Goal: Task Accomplishment & Management: Manage account settings

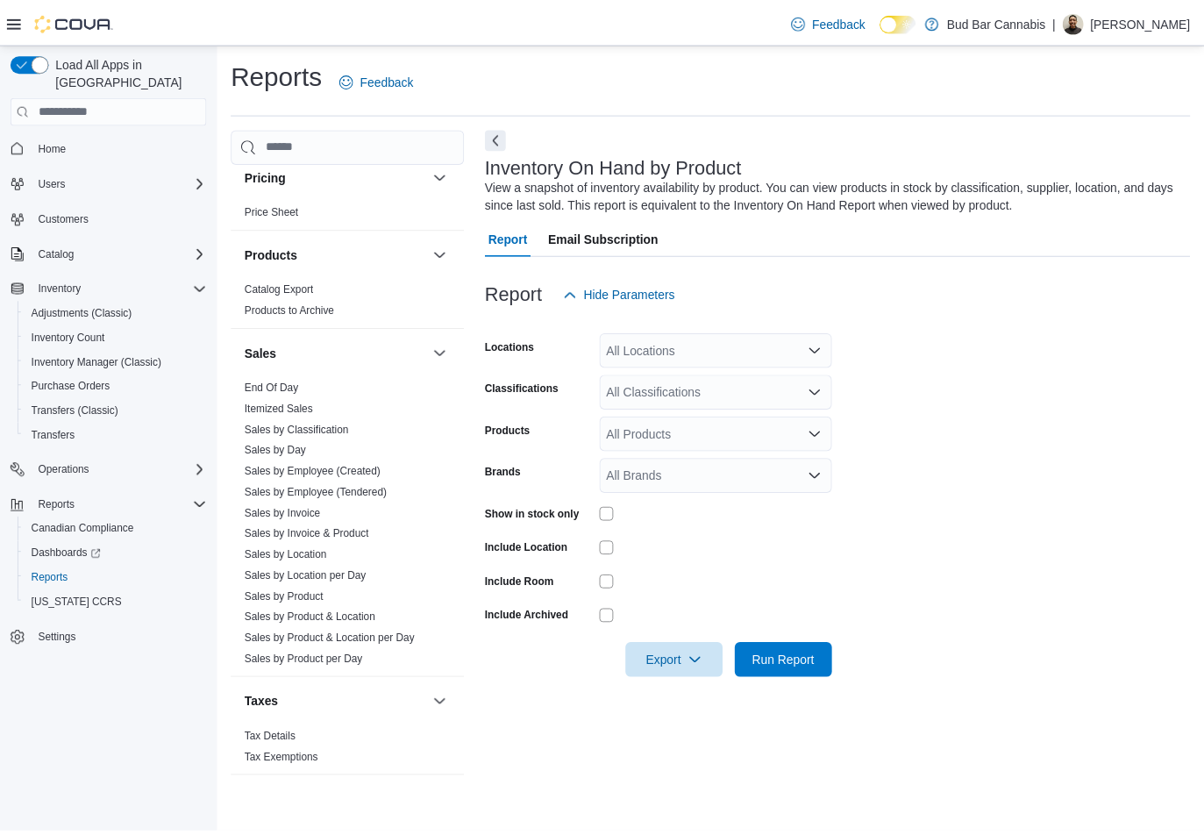
scroll to position [1064, 0]
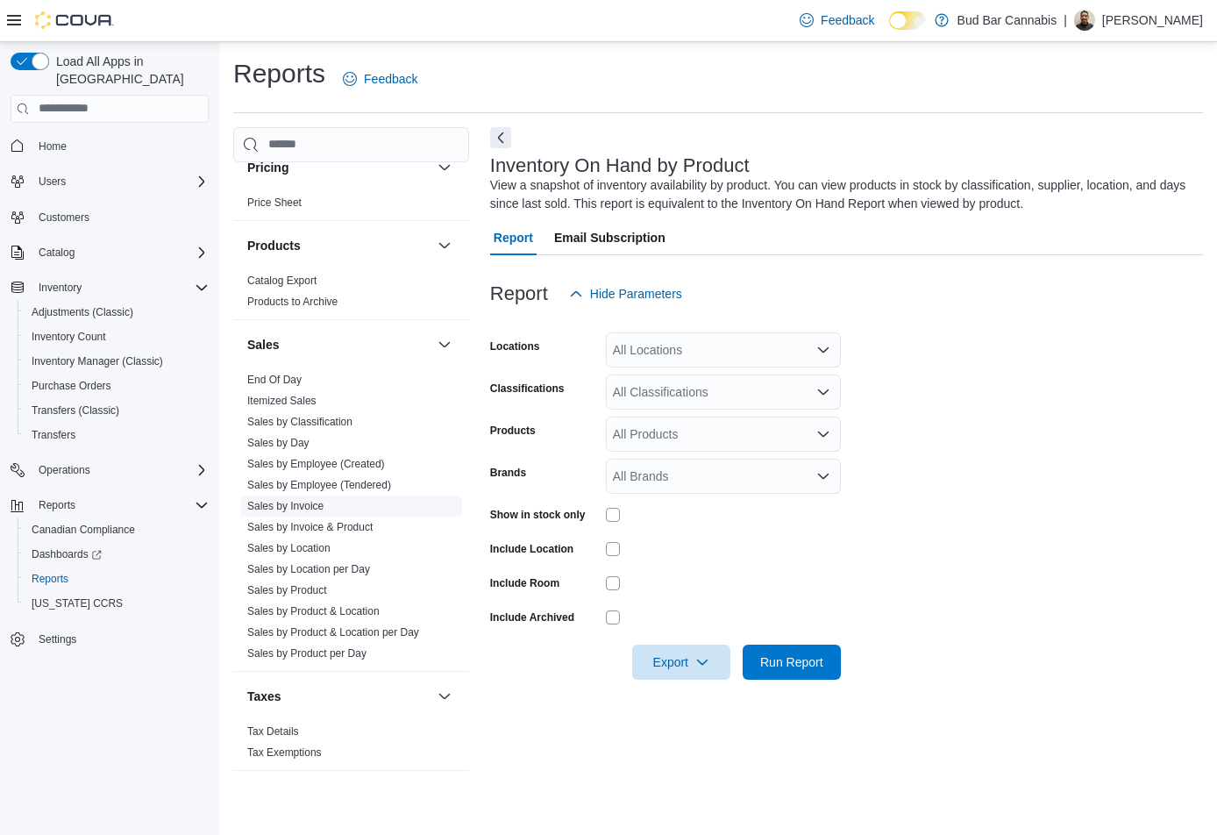
click at [313, 505] on link "Sales by Invoice" at bounding box center [285, 506] width 76 height 12
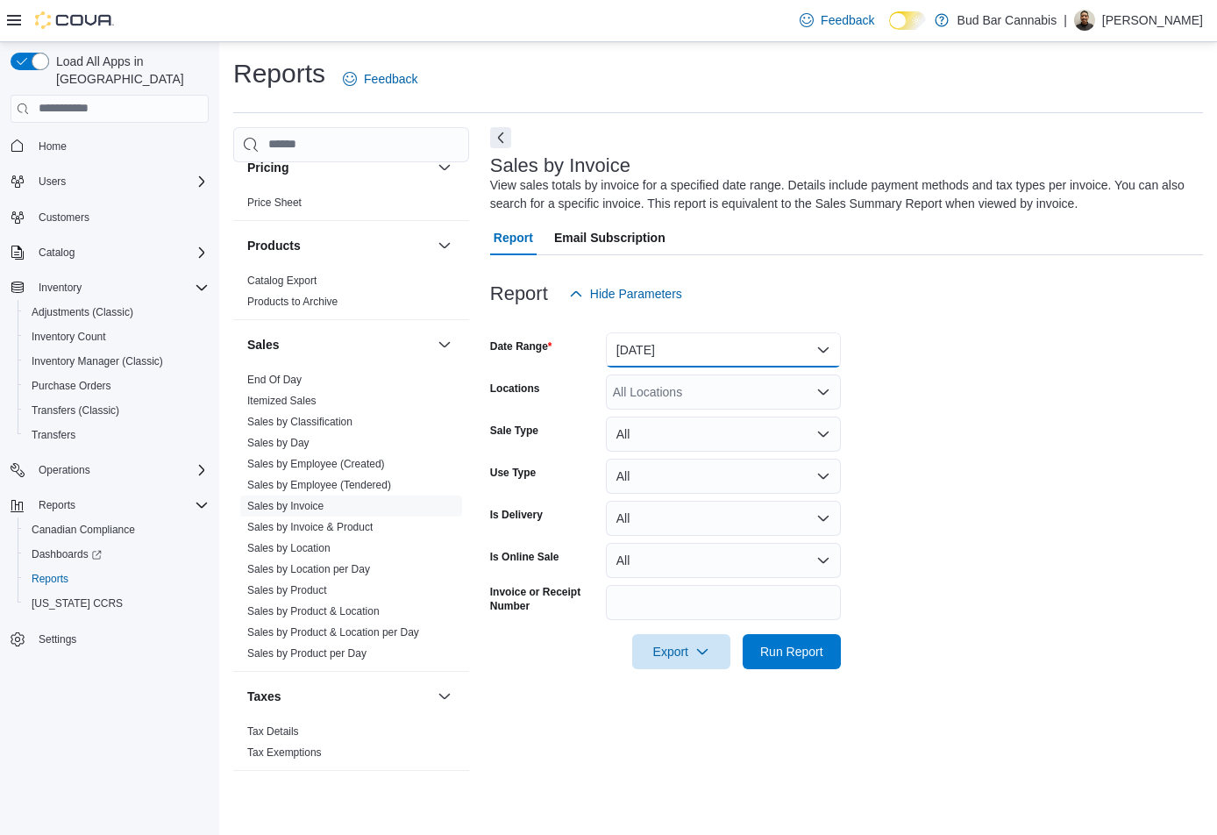
click at [676, 342] on button "Yesterday" at bounding box center [723, 349] width 235 height 35
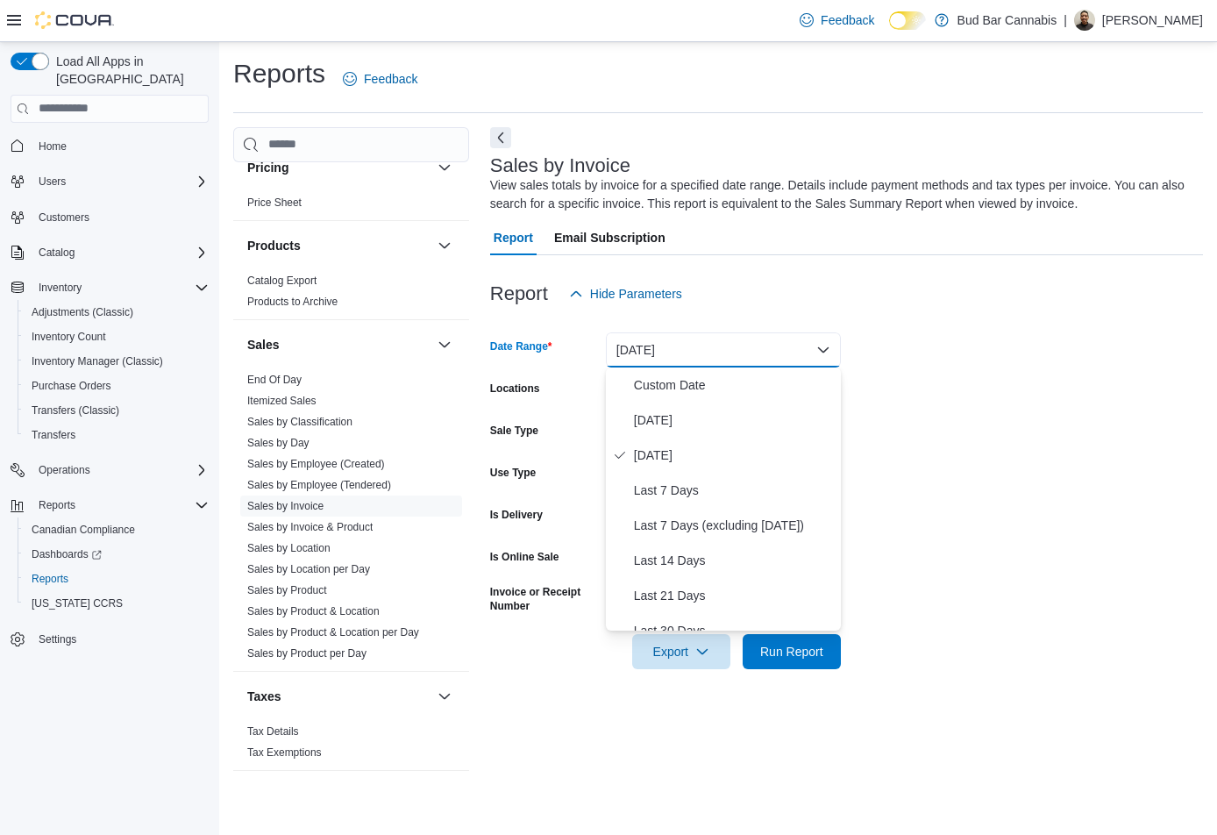
click at [1003, 420] on form "Date Range Yesterday Locations All Locations Sale Type All Use Type All Is Deli…" at bounding box center [846, 490] width 713 height 358
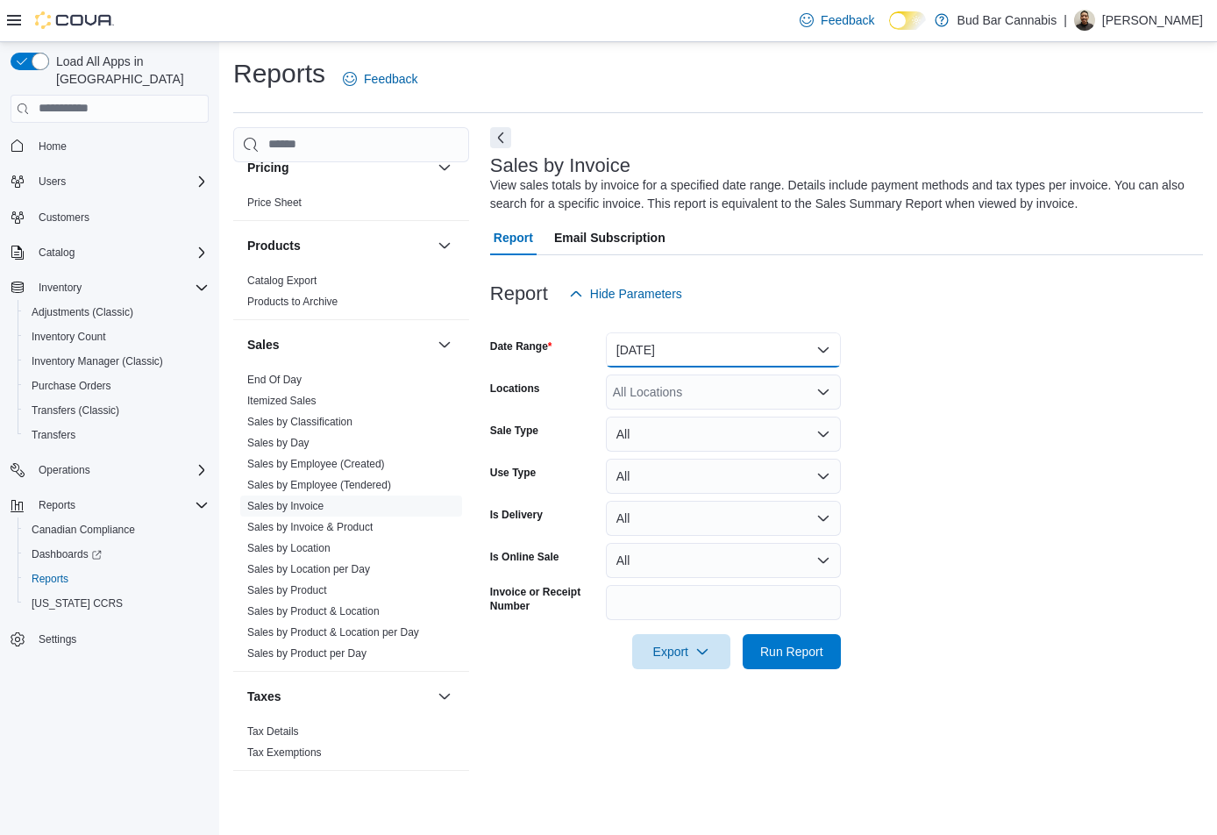
click at [714, 355] on button "Yesterday" at bounding box center [723, 349] width 235 height 35
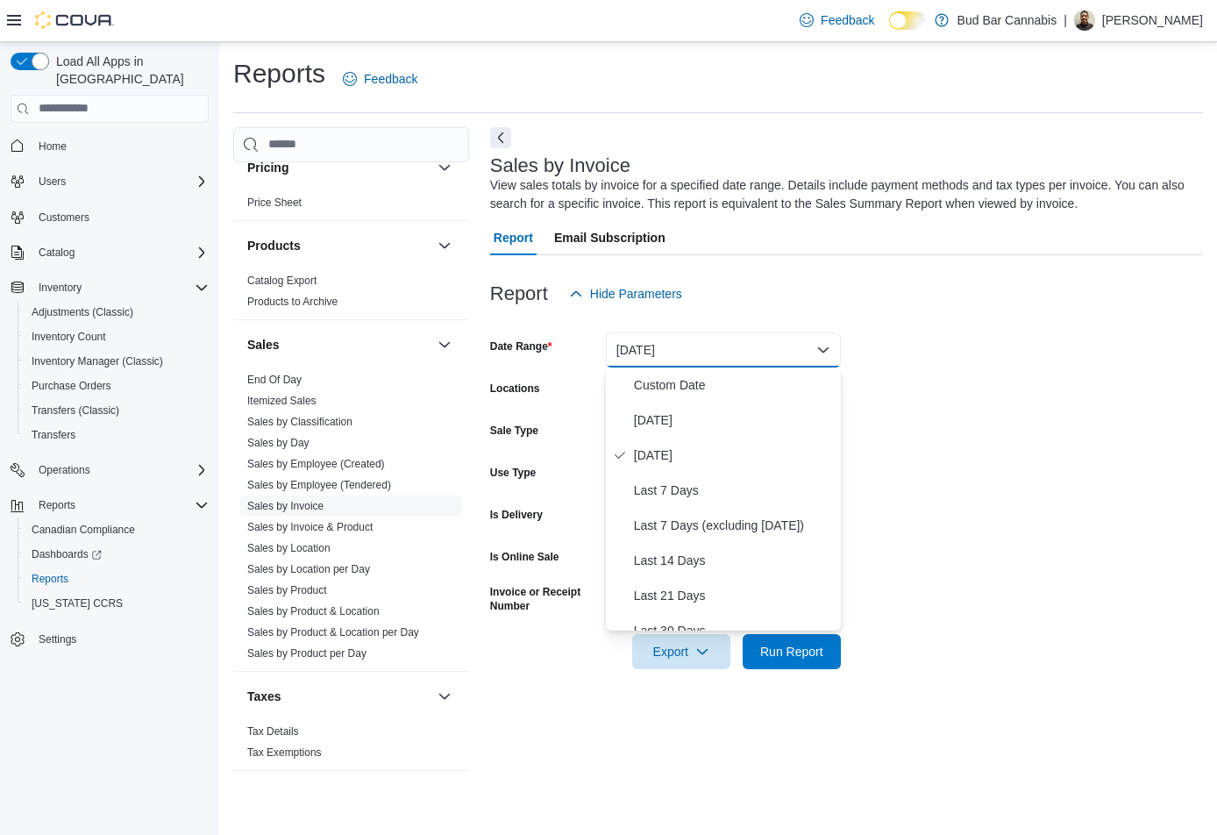
click at [1005, 387] on form "Date Range Yesterday Locations All Locations Sale Type All Use Type All Is Deli…" at bounding box center [846, 490] width 713 height 358
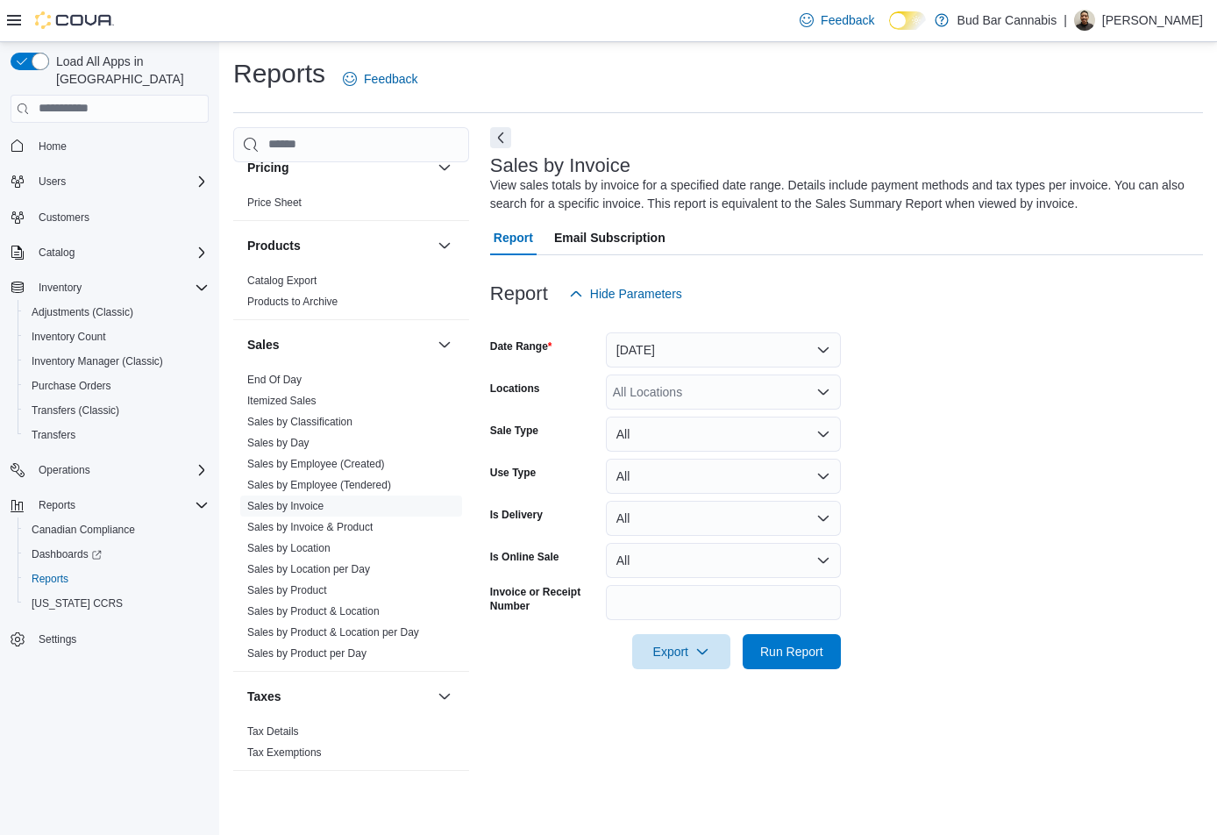
click at [732, 401] on div "All Locations" at bounding box center [723, 391] width 235 height 35
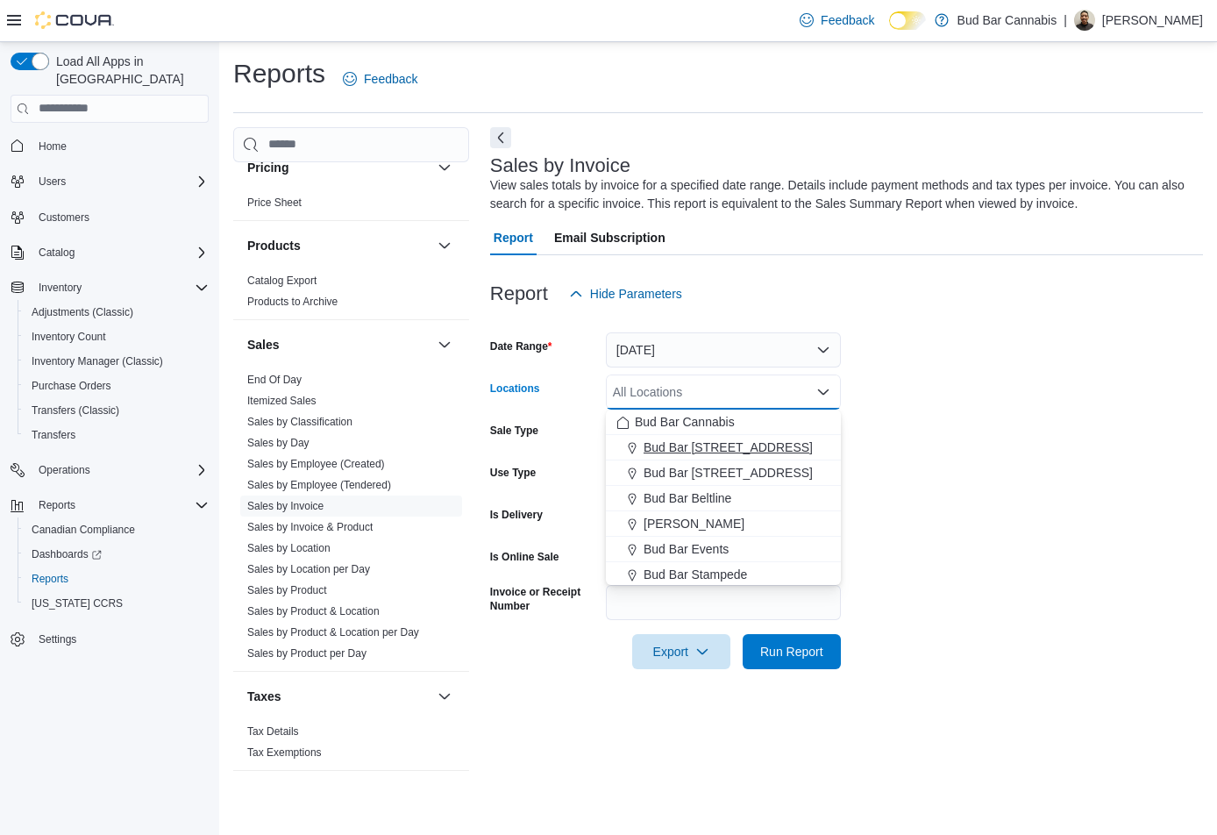
click at [734, 459] on button "Bud Bar 10 ST NW" at bounding box center [723, 447] width 235 height 25
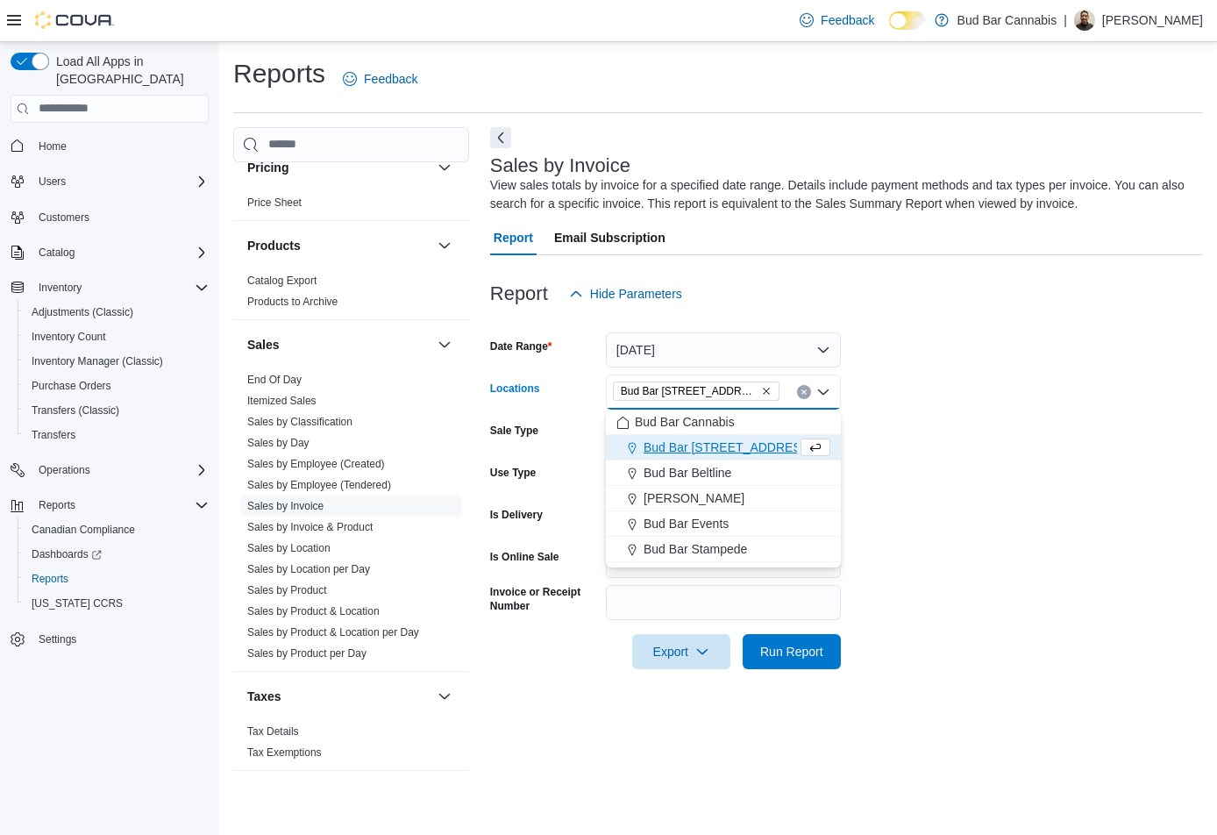
click at [740, 395] on div "Bud Bar 10 ST NW Combo box. Selected. Bud Bar 10 ST NW. Press Backspace to dele…" at bounding box center [723, 391] width 235 height 35
click at [761, 390] on icon "Remove Bud Bar 10 ST NW from selection in this group" at bounding box center [766, 391] width 11 height 11
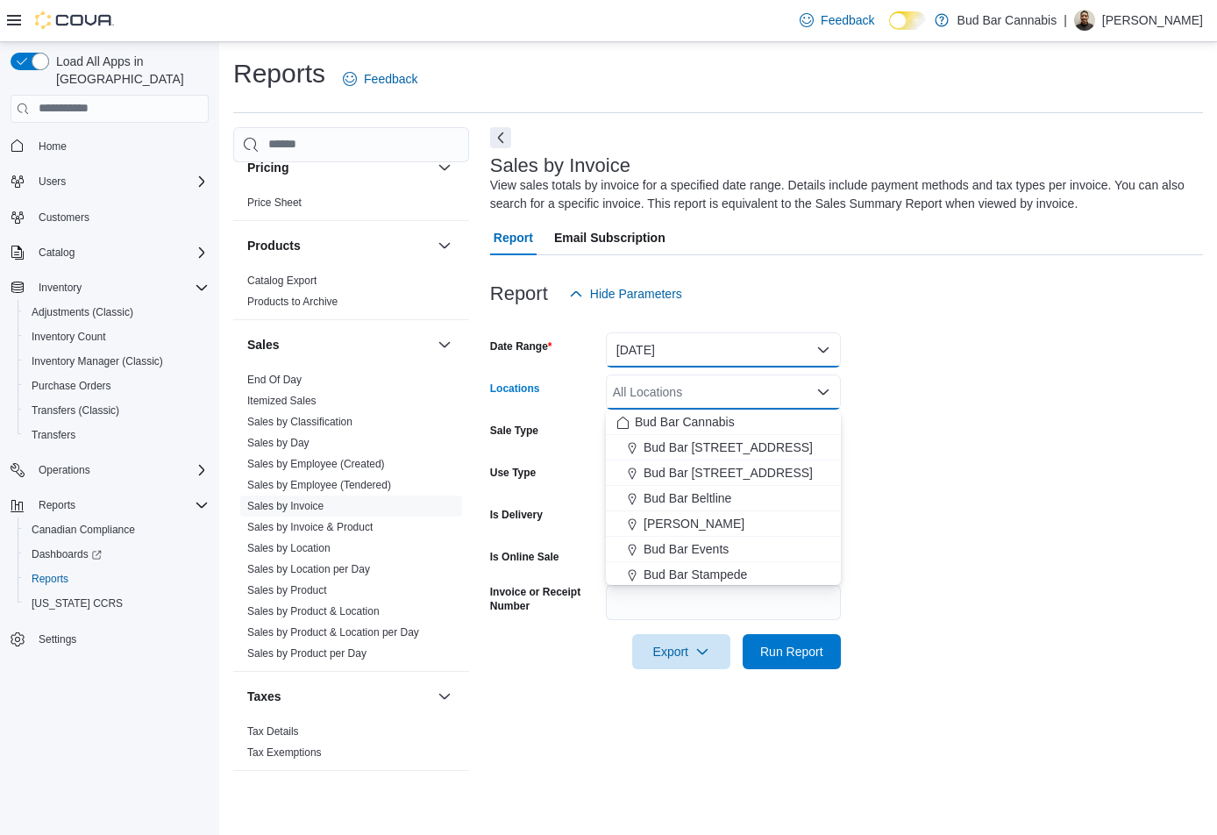
click at [787, 342] on button "Yesterday" at bounding box center [723, 349] width 235 height 35
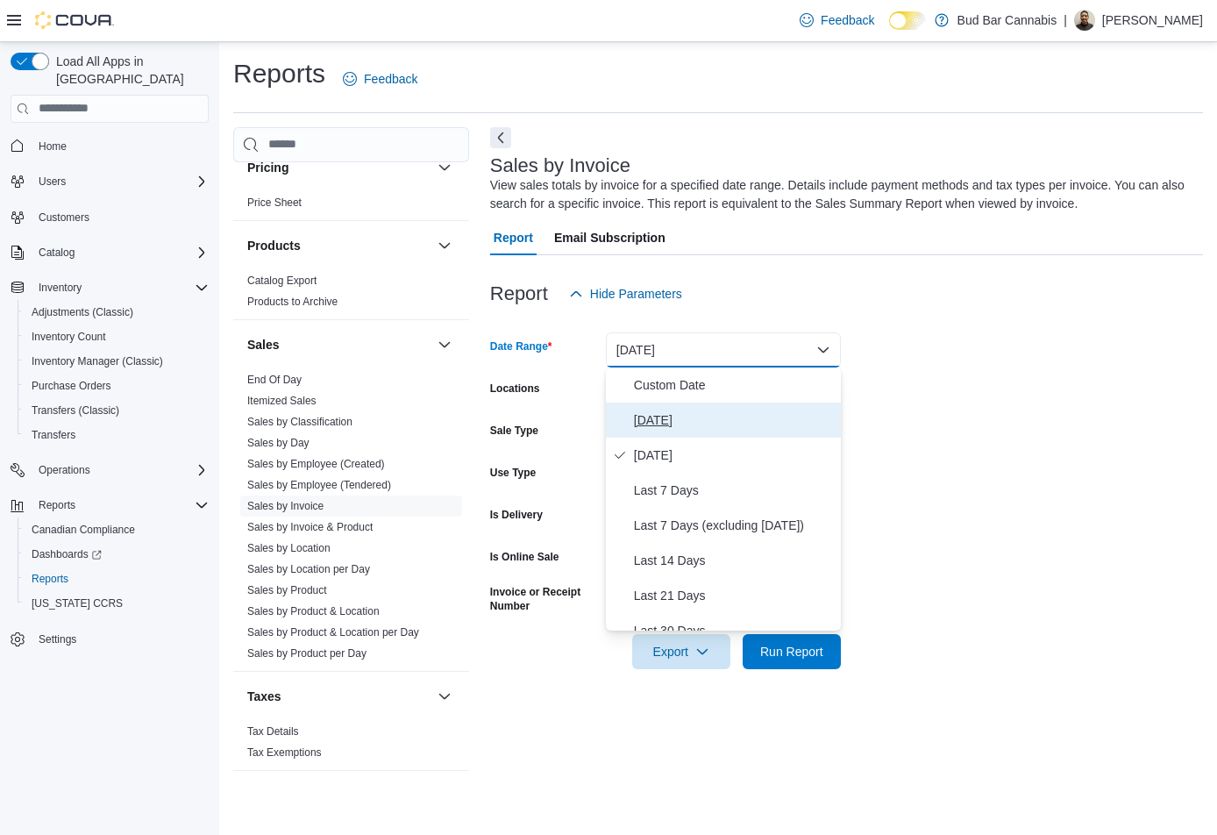
click at [742, 416] on span "Today" at bounding box center [734, 419] width 200 height 21
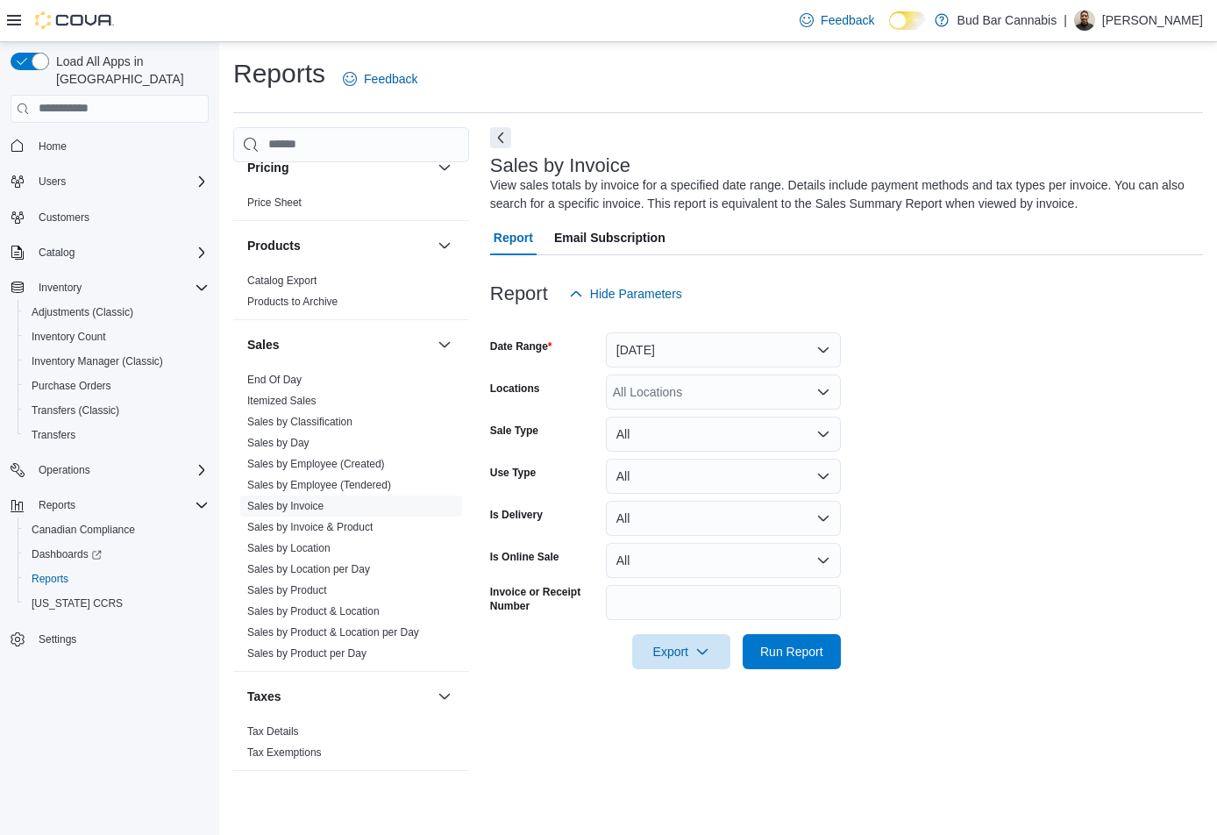
click at [1008, 371] on form "Date Range Today Locations All Locations Sale Type All Use Type All Is Delivery…" at bounding box center [846, 490] width 713 height 358
click at [781, 390] on div "All Locations" at bounding box center [723, 391] width 235 height 35
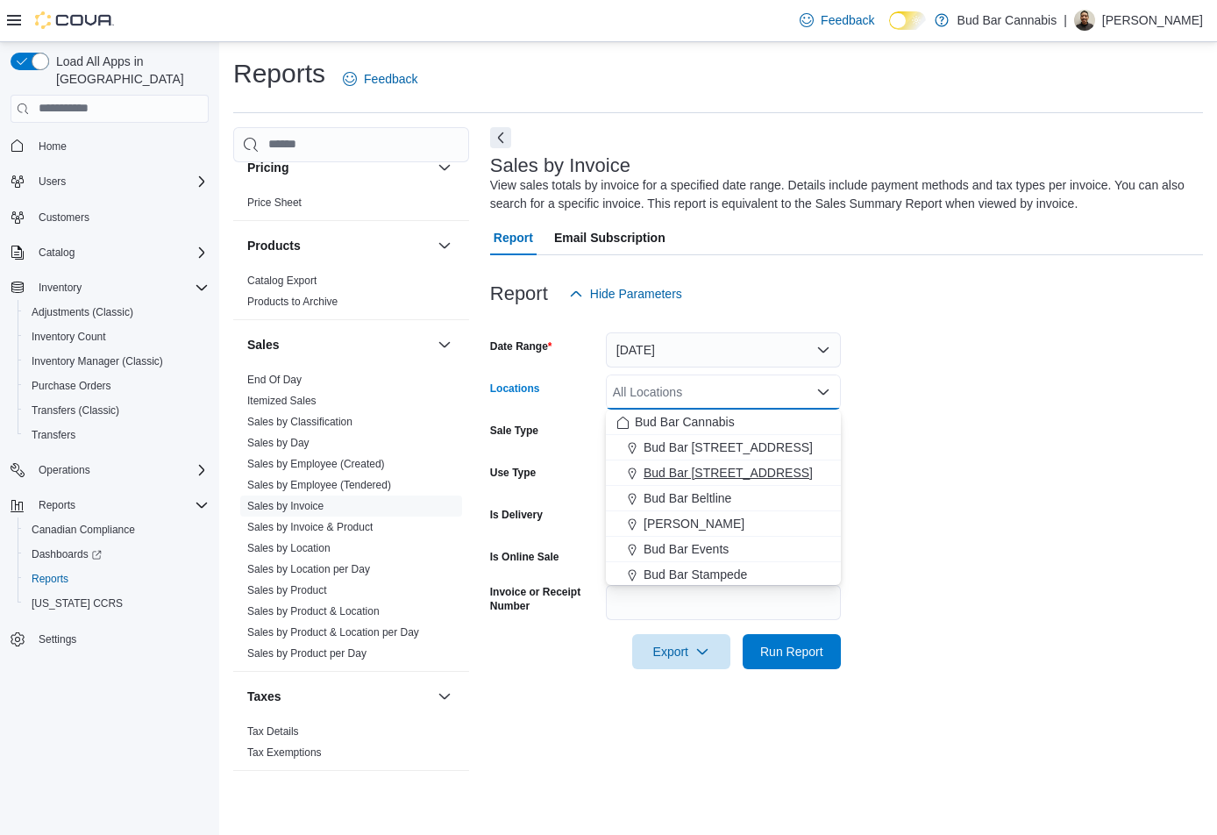
click at [739, 469] on span "Bud Bar 14 ST NW" at bounding box center [728, 473] width 169 height 18
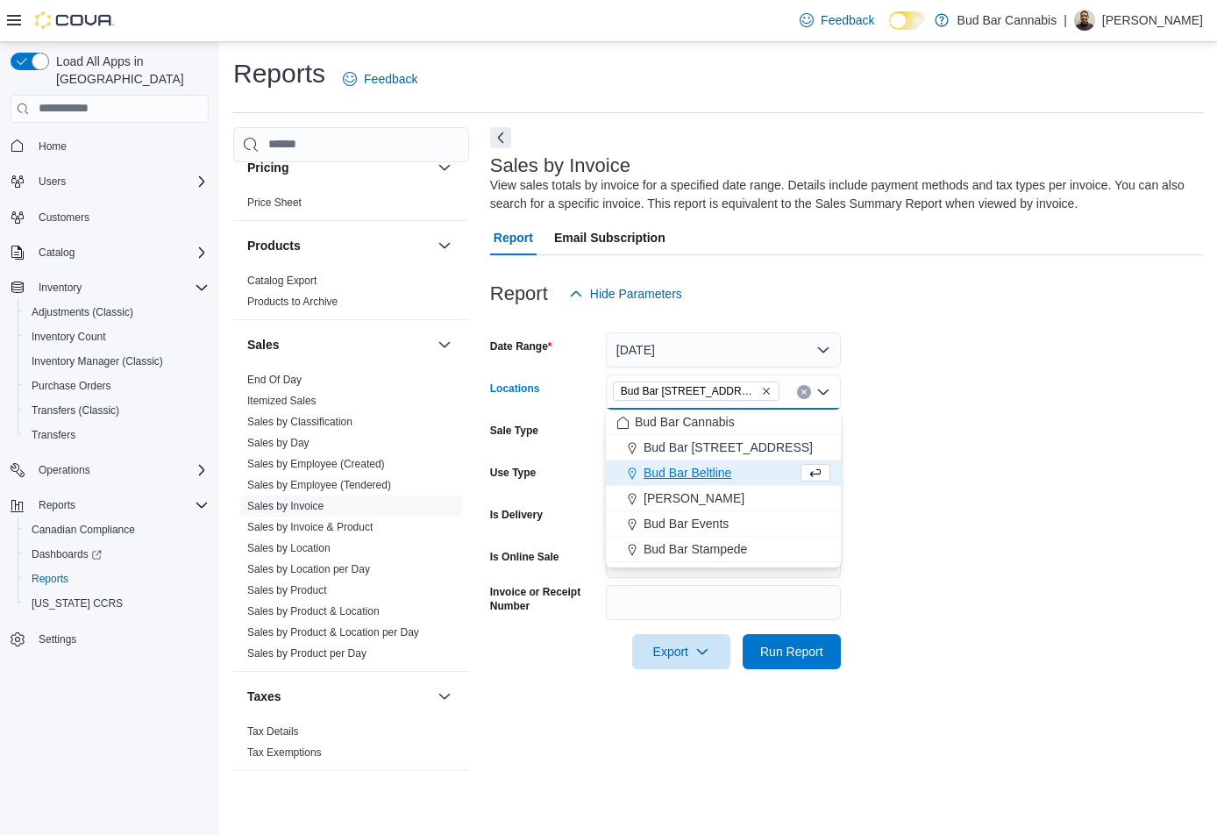
click at [906, 402] on form "Date Range Today Locations Bud Bar 14 ST NW Combo box. Selected. Bud Bar 14 ST …" at bounding box center [846, 490] width 713 height 358
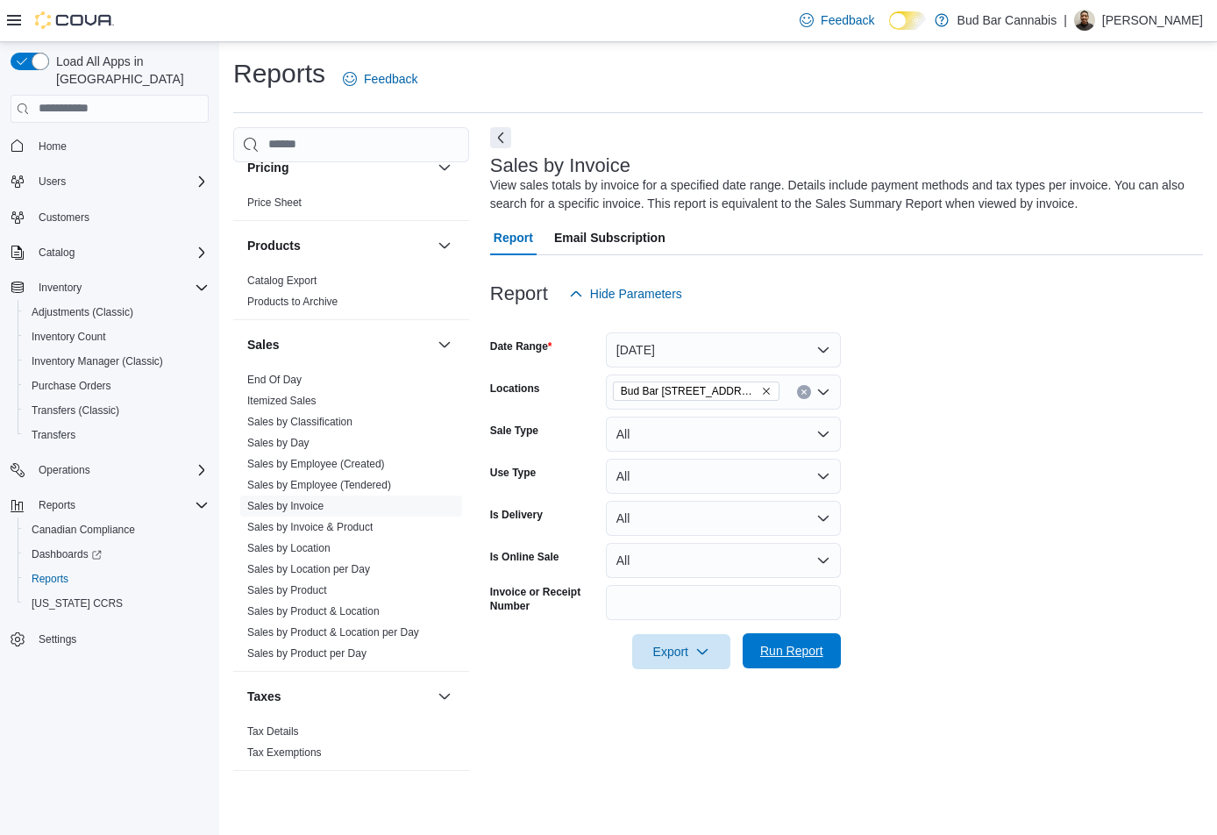
click at [797, 648] on span "Run Report" at bounding box center [791, 651] width 63 height 18
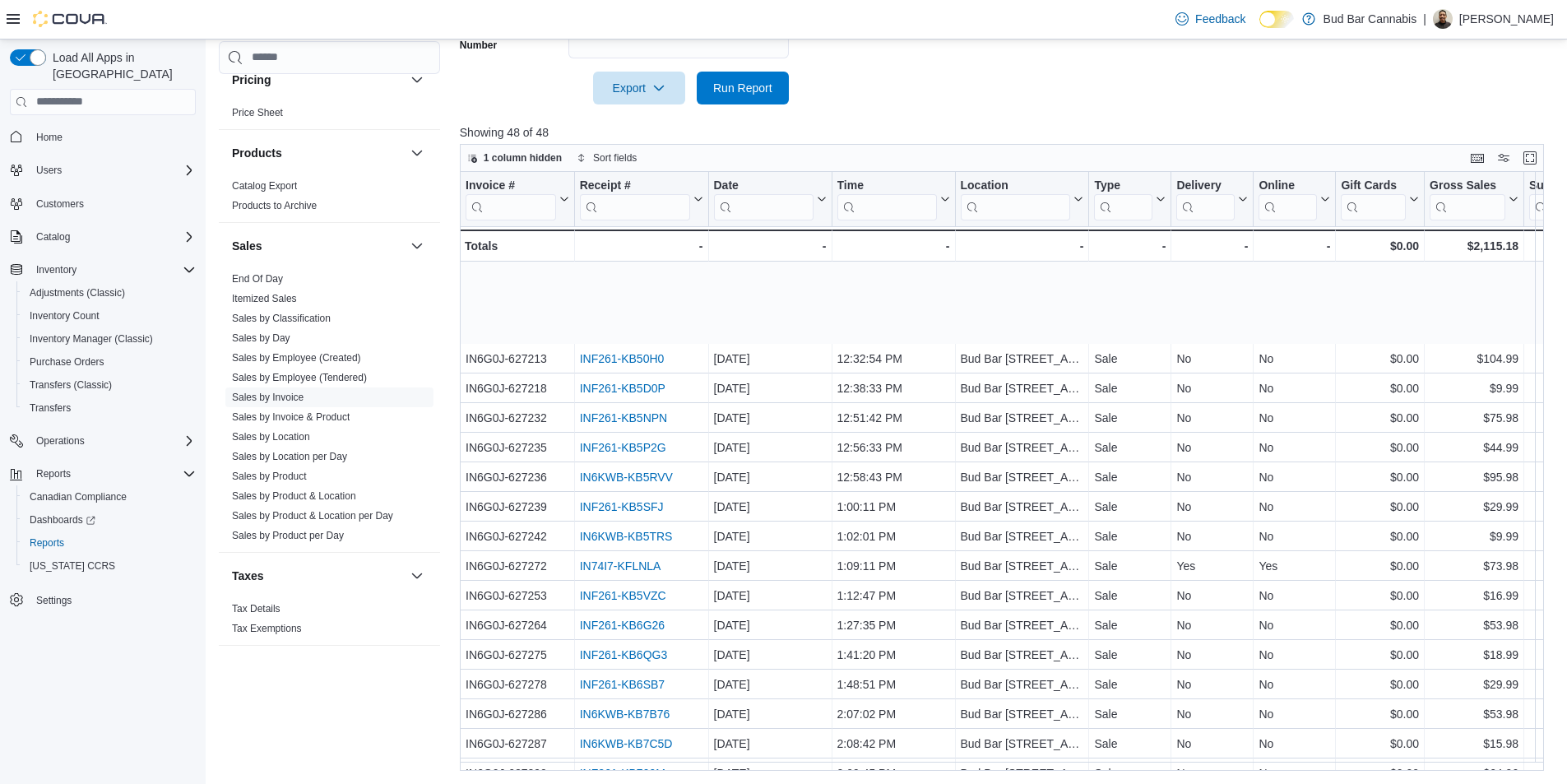
scroll to position [920, 0]
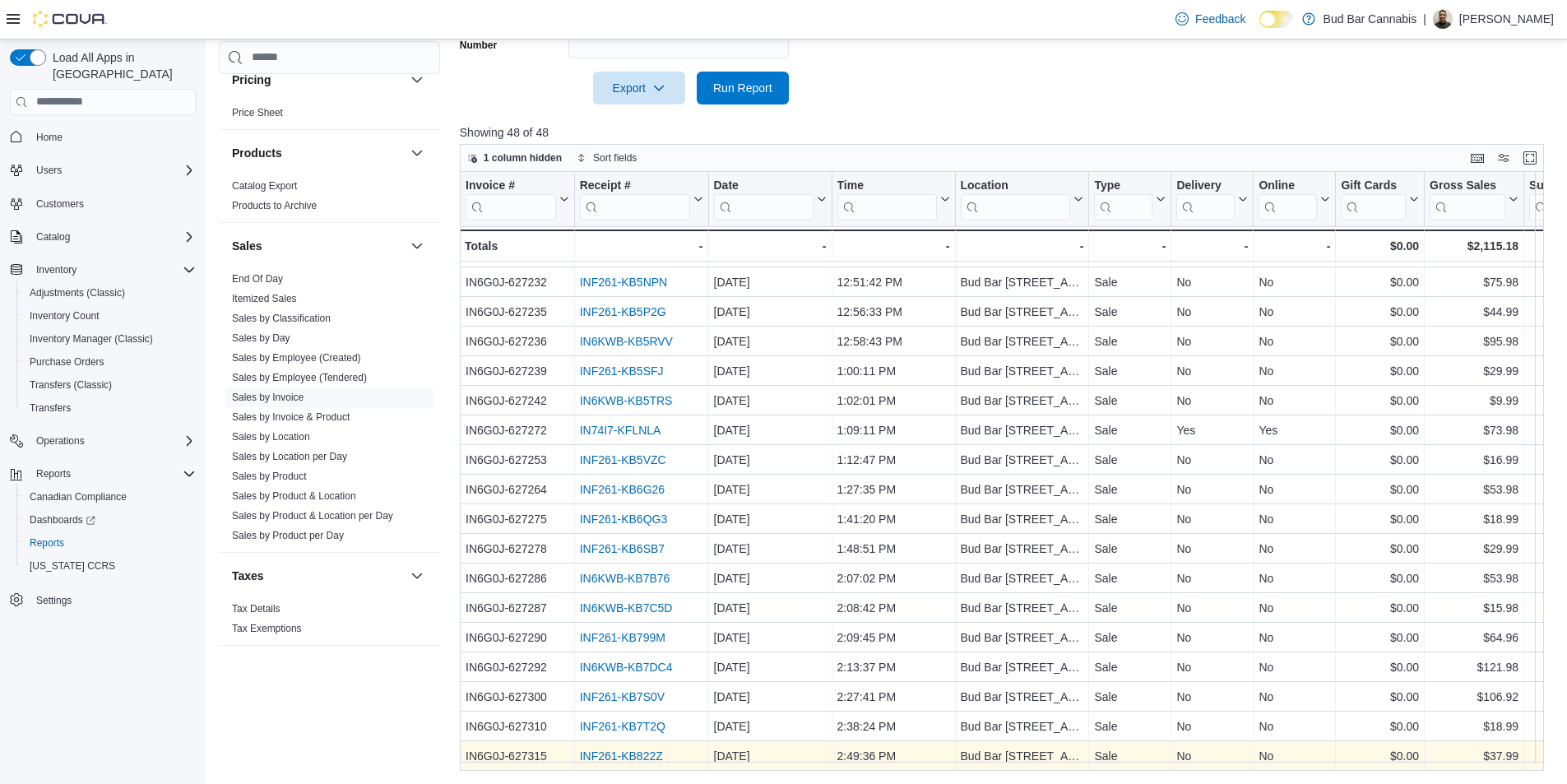
click at [645, 749] on link "INF261-KB822Z" at bounding box center [620, 756] width 84 height 13
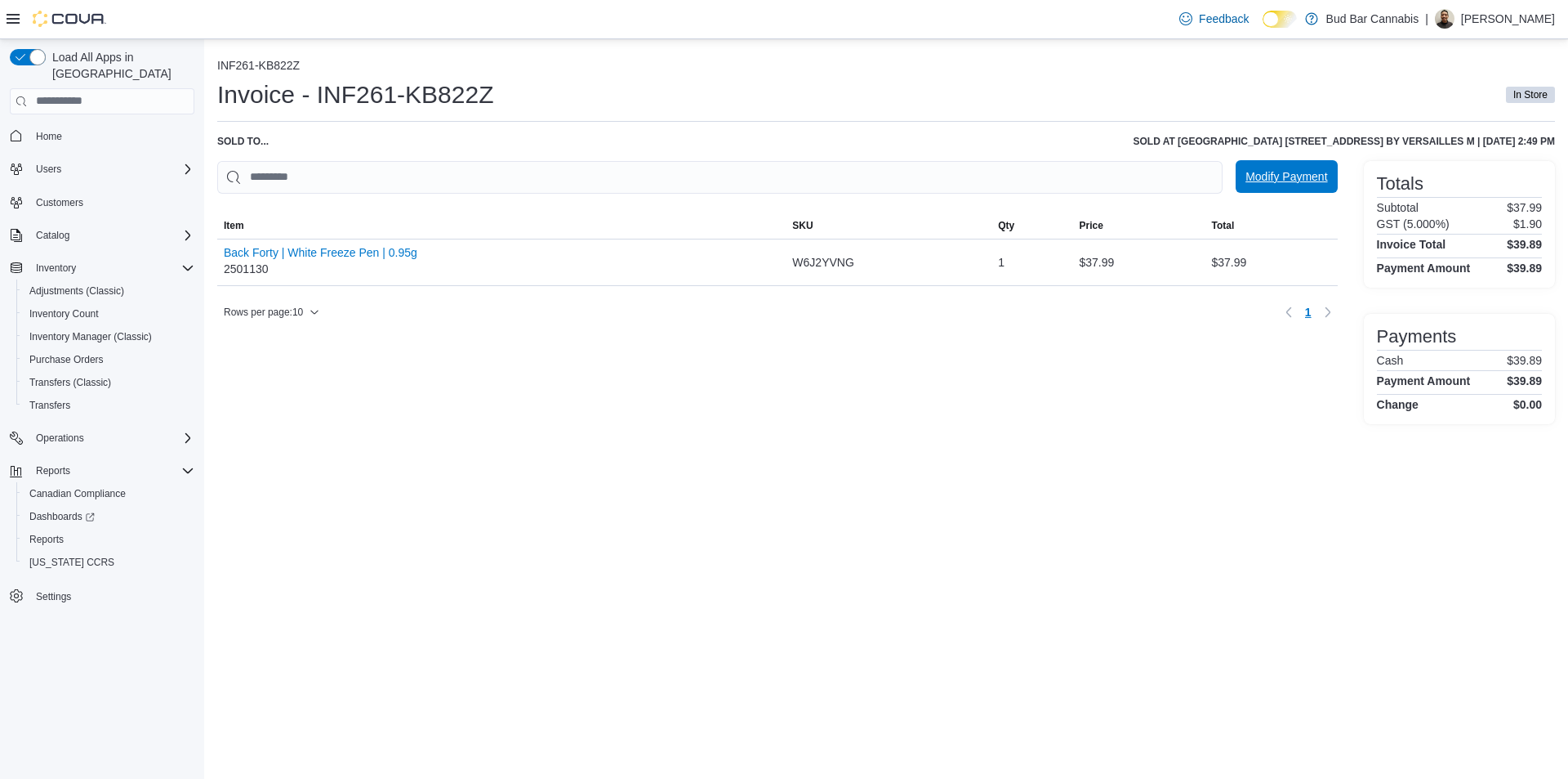
click at [1298, 182] on span "Modify Payment" at bounding box center [1287, 177] width 82 height 17
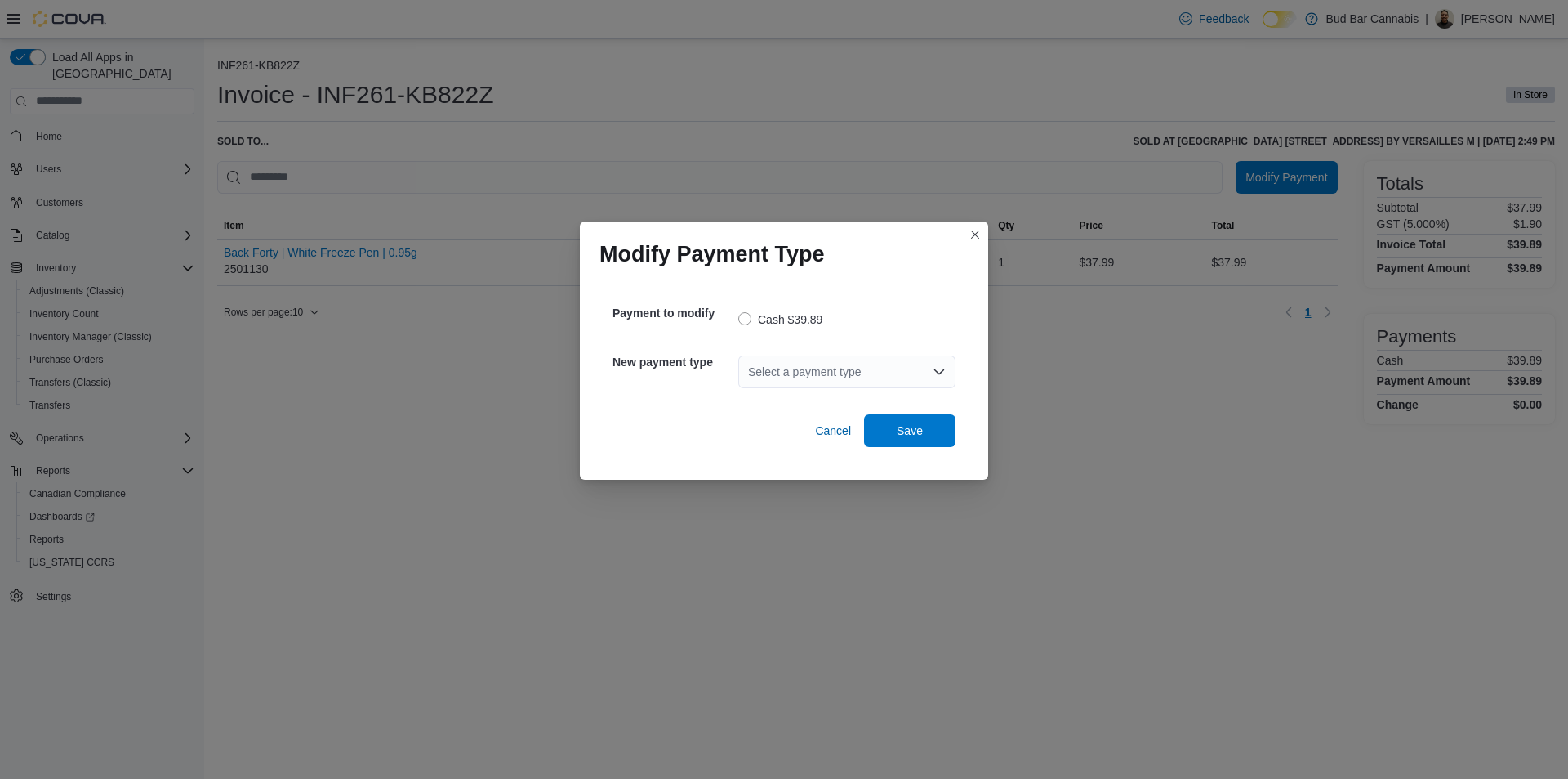
click at [803, 362] on div "Select a payment type" at bounding box center [847, 371] width 217 height 33
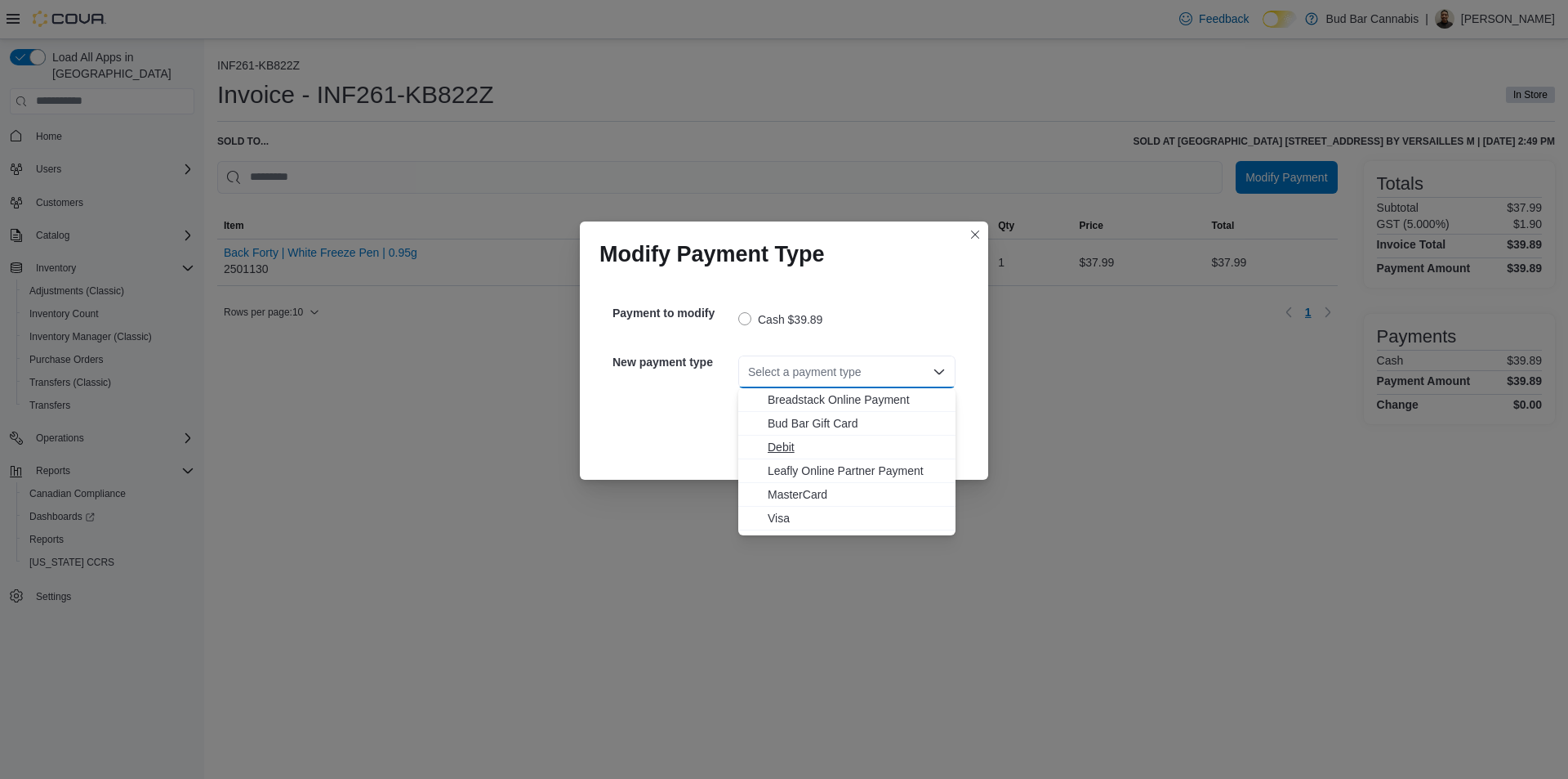
click at [825, 449] on span "Debit" at bounding box center [856, 447] width 178 height 17
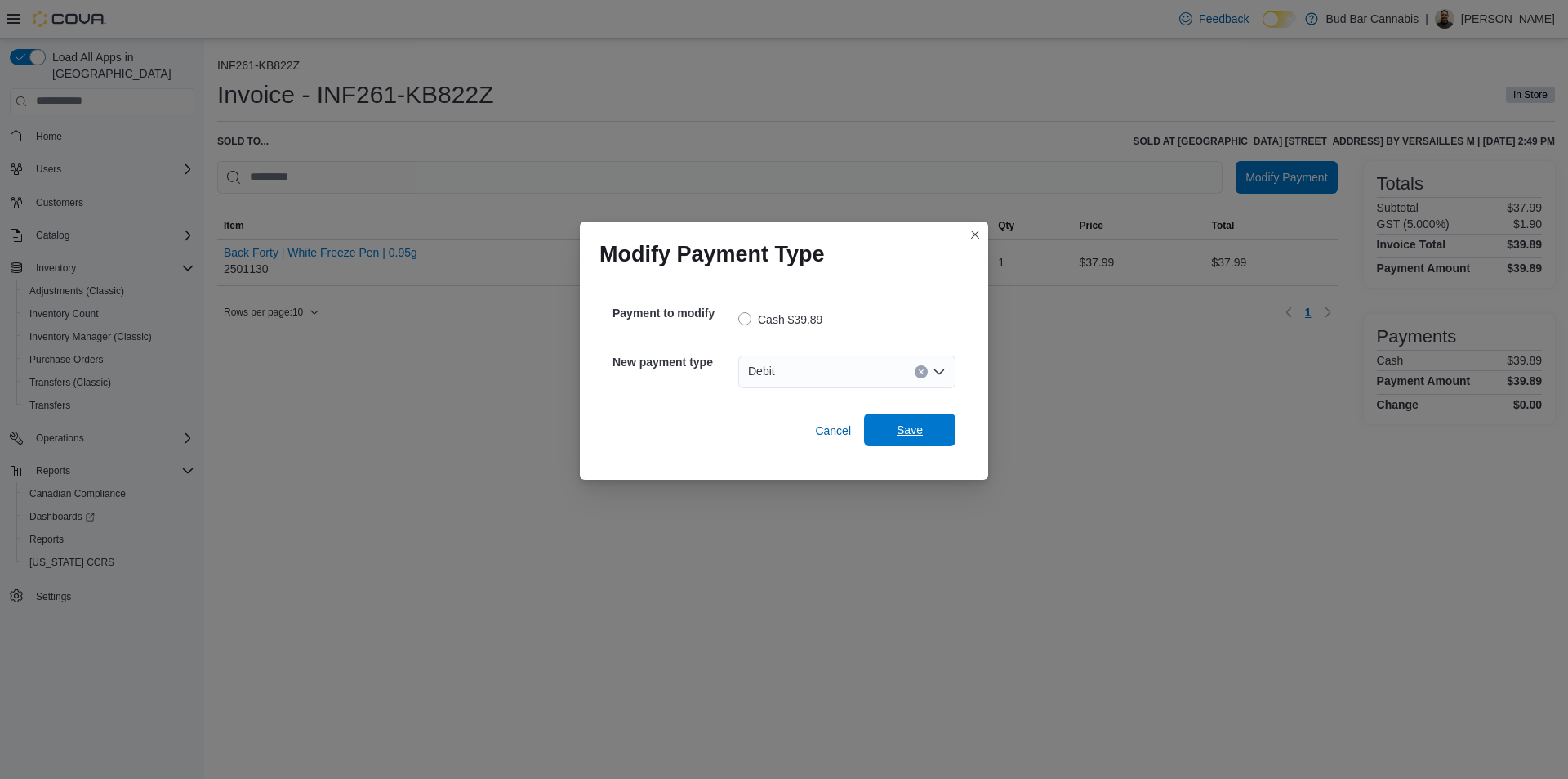
click at [928, 432] on span "Save" at bounding box center [909, 430] width 72 height 33
